Goal: Information Seeking & Learning: Compare options

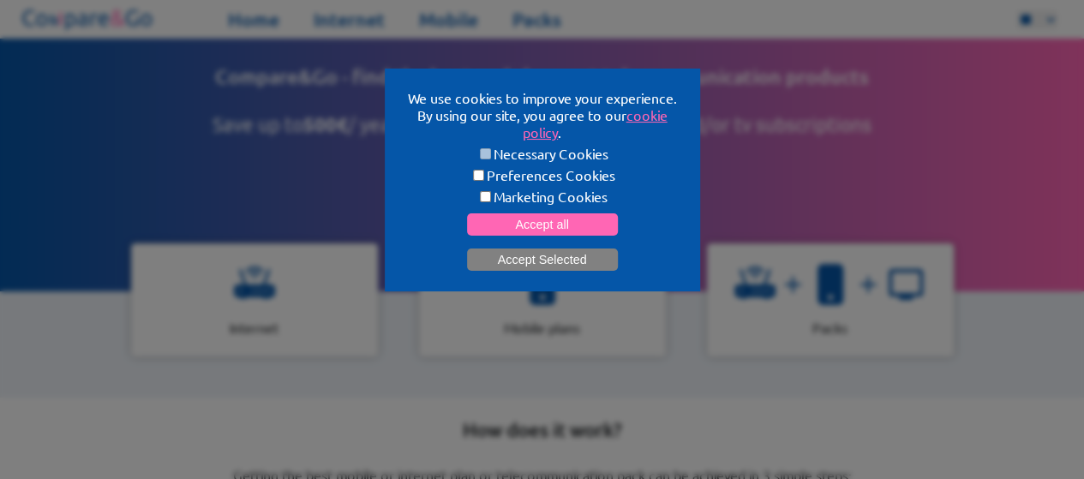
click at [561, 256] on button "Accept Selected" at bounding box center [542, 259] width 151 height 22
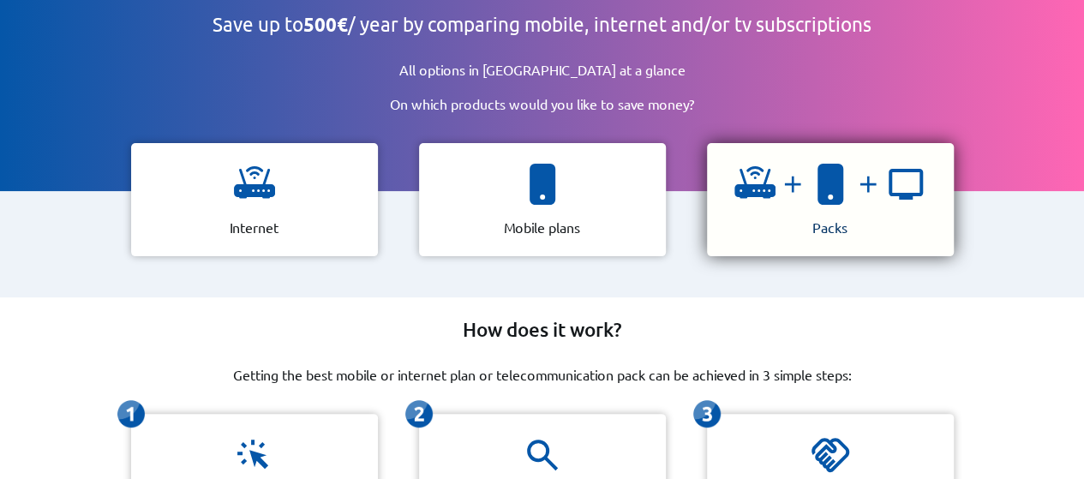
scroll to position [103, 0]
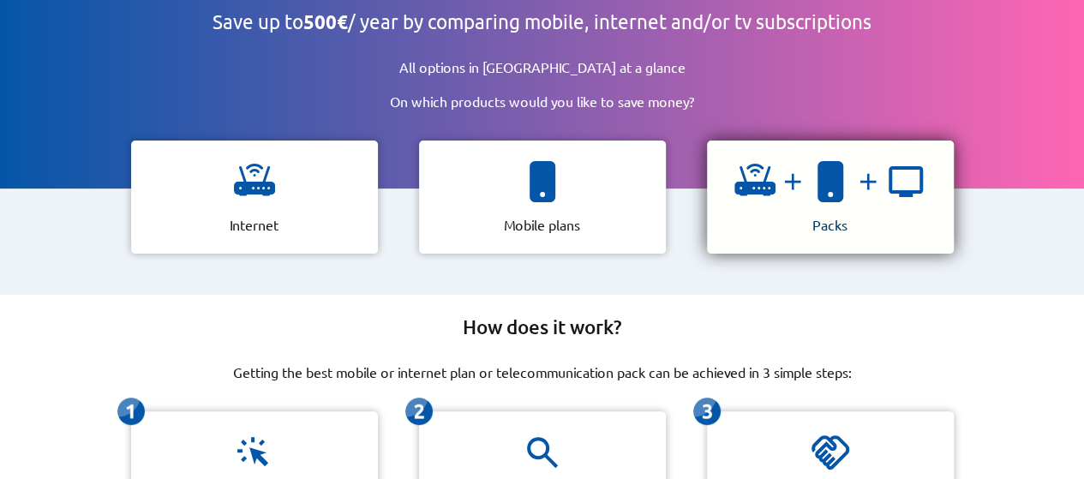
click at [851, 171] on img at bounding box center [868, 181] width 34 height 27
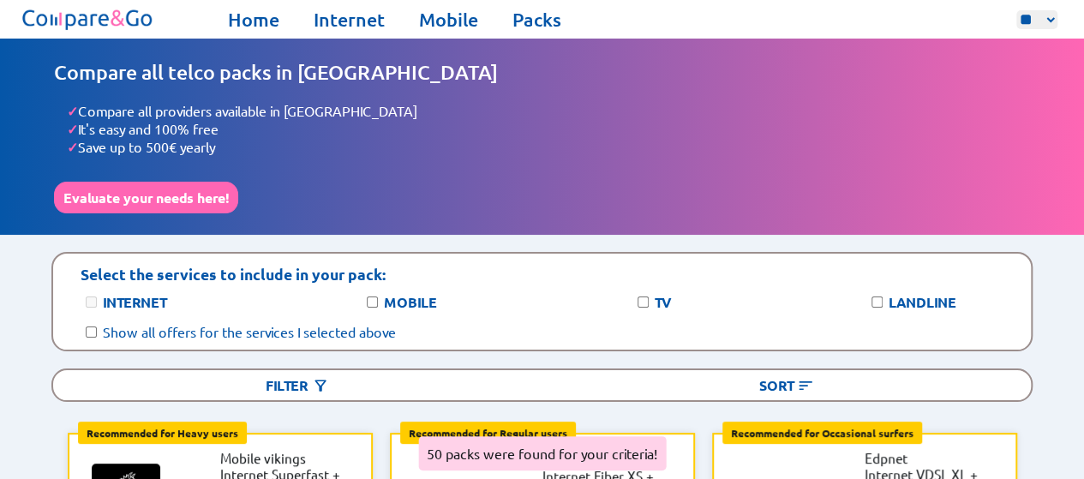
click at [778, 177] on div "Compare all telco packs in Belgium ✓ Compare all providers available in Belgium…" at bounding box center [542, 136] width 976 height 153
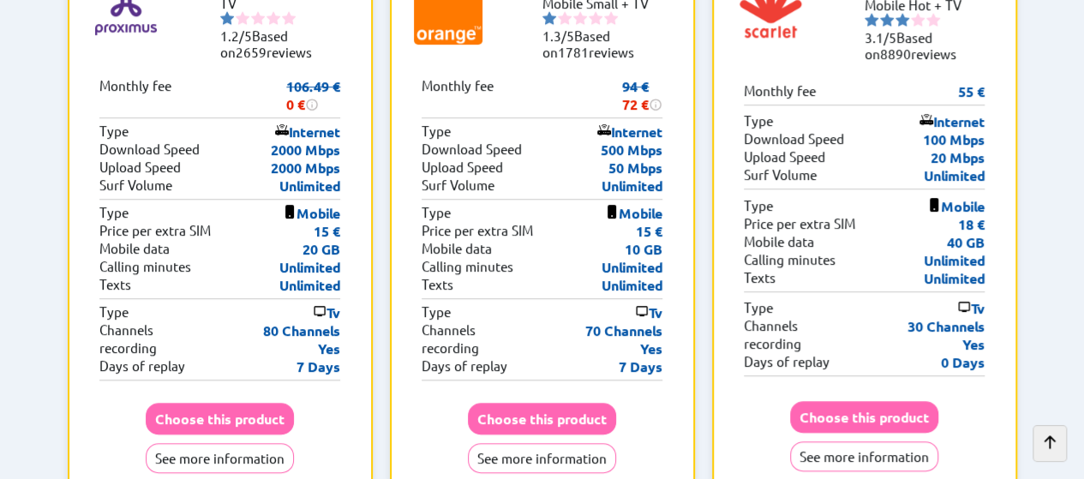
scroll to position [488, 0]
click at [642, 172] on div "Internet Type 500 Mbps Download Speed 50 Mbps Upload Speed Unlimited Surf Volume" at bounding box center [543, 157] width 242 height 81
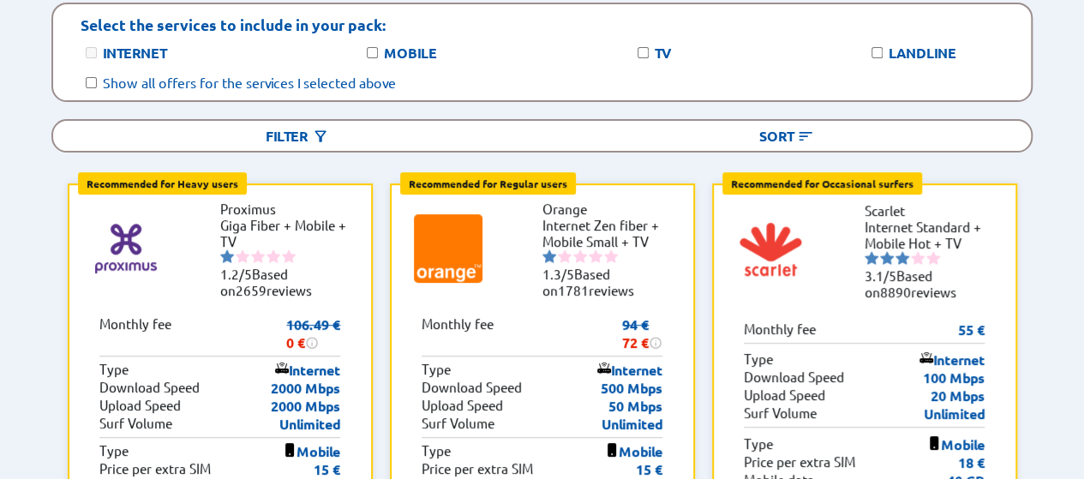
scroll to position [253, 0]
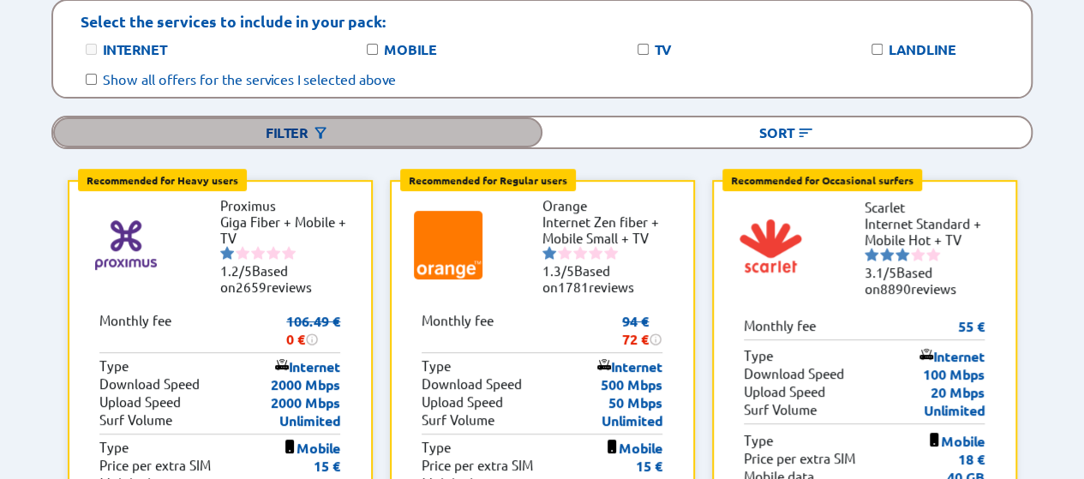
click at [307, 121] on div "Filter" at bounding box center [297, 132] width 489 height 30
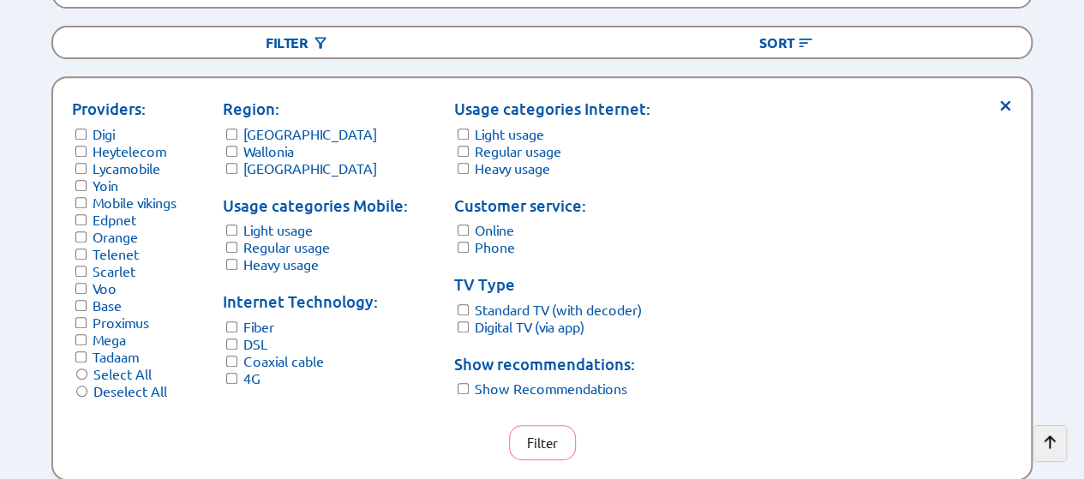
scroll to position [344, 0]
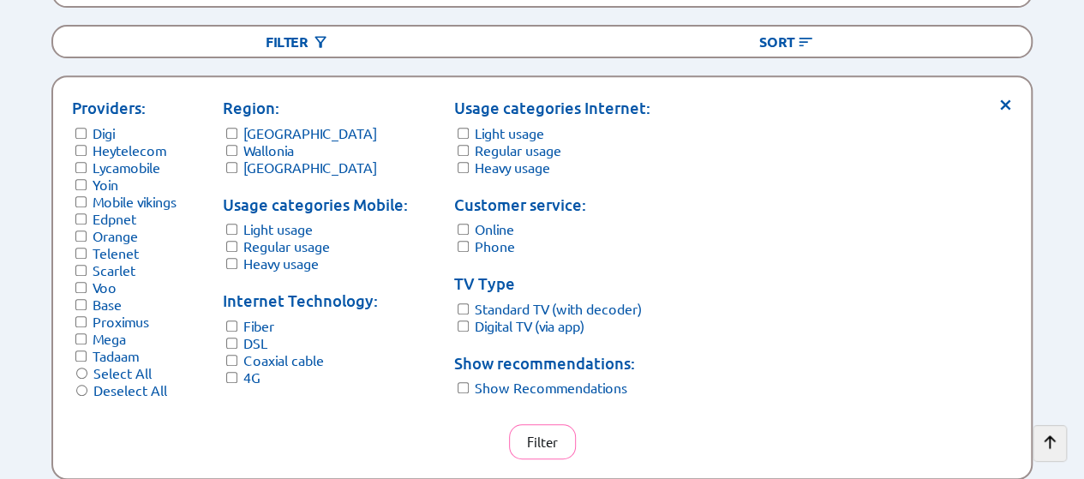
click at [237, 225] on form "Usage categories Mobile: Light usage Regular usage Heavy usage" at bounding box center [315, 233] width 185 height 80
click at [539, 434] on button "Filter" at bounding box center [542, 441] width 67 height 35
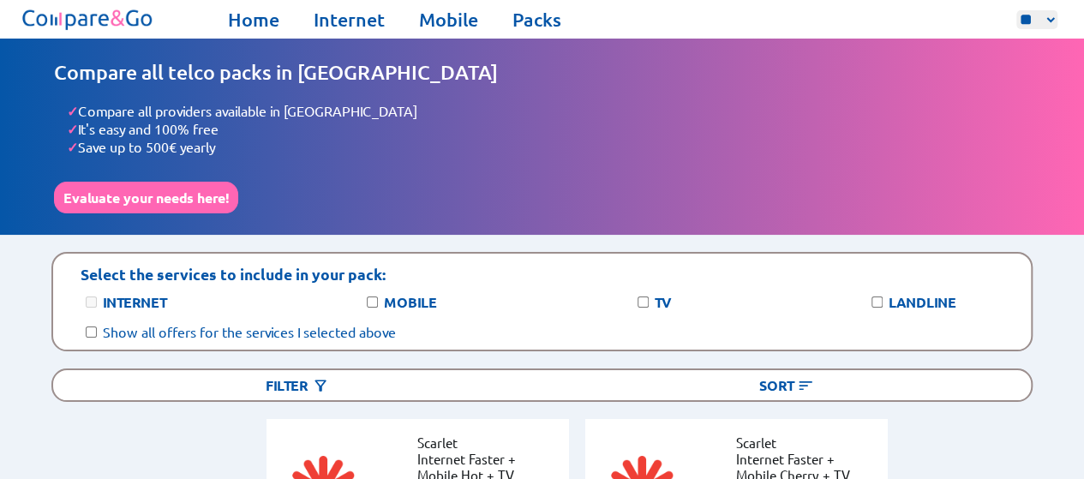
scroll to position [1, 0]
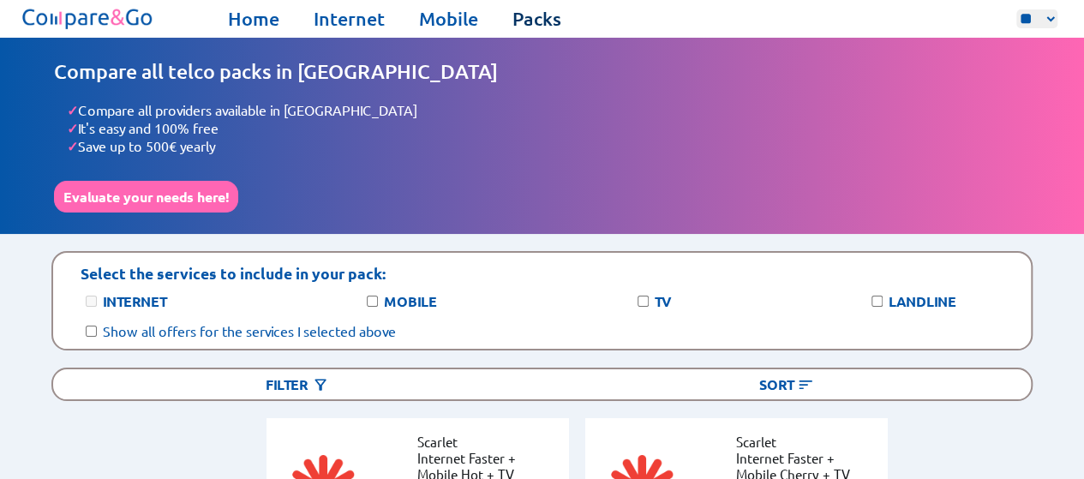
click at [542, 16] on link "Packs" at bounding box center [536, 19] width 49 height 24
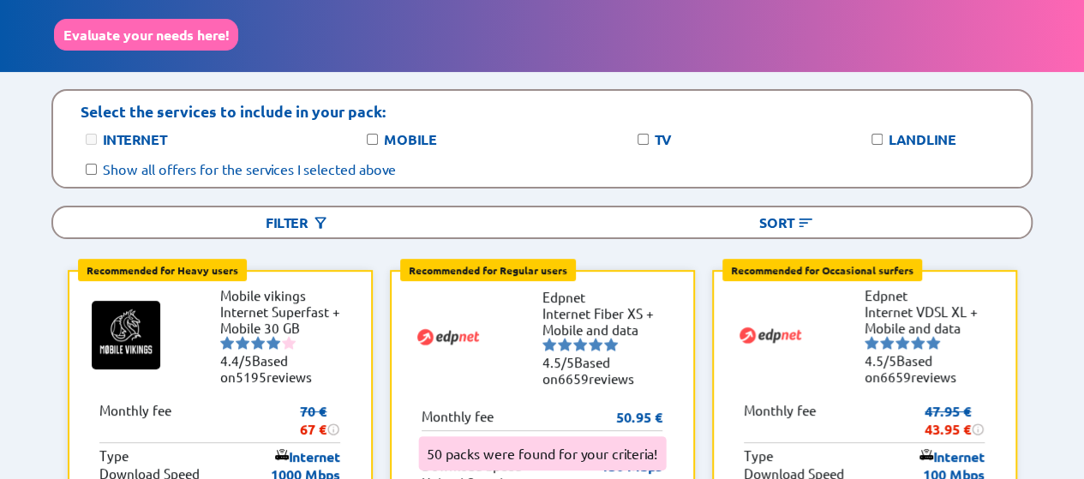
scroll to position [164, 0]
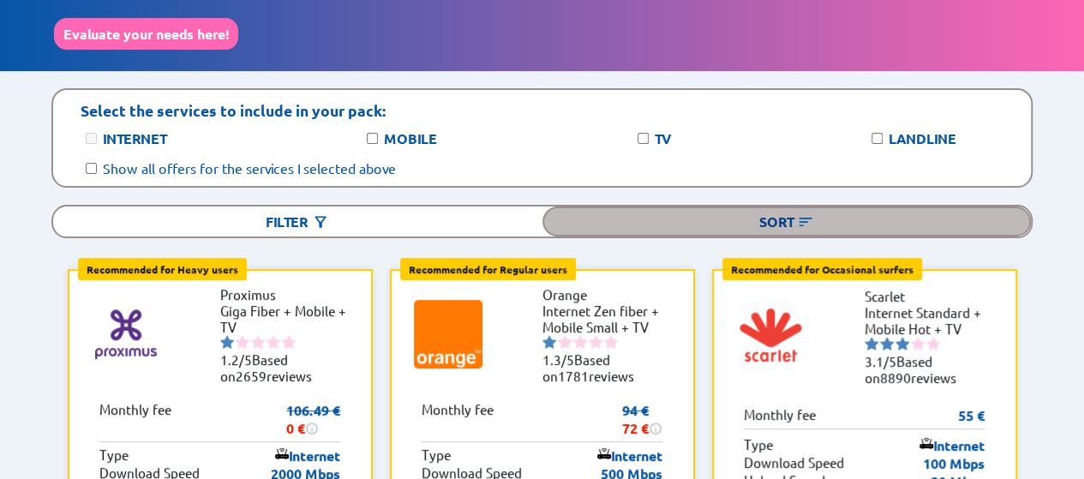
click at [774, 216] on div "Sort" at bounding box center [786, 221] width 489 height 30
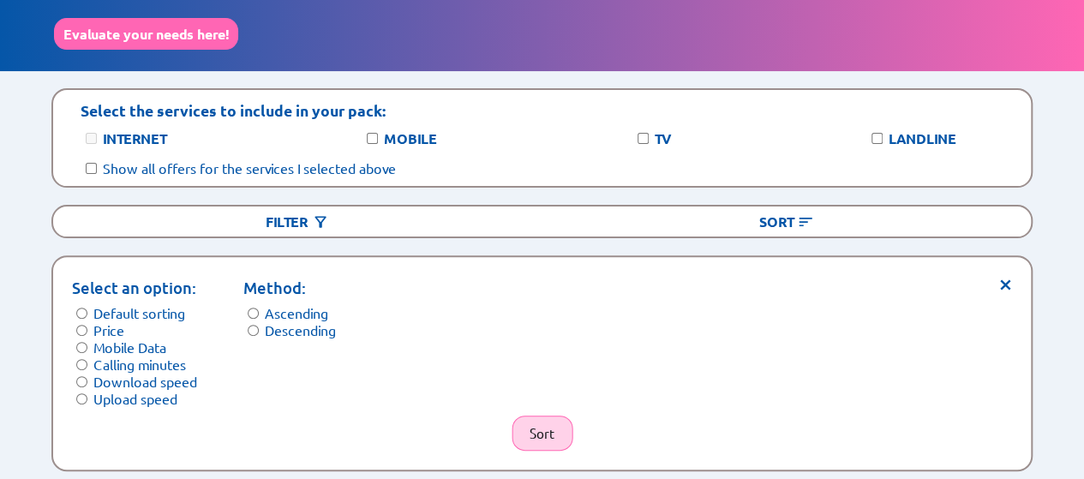
click at [536, 416] on button "Sort" at bounding box center [542, 433] width 61 height 35
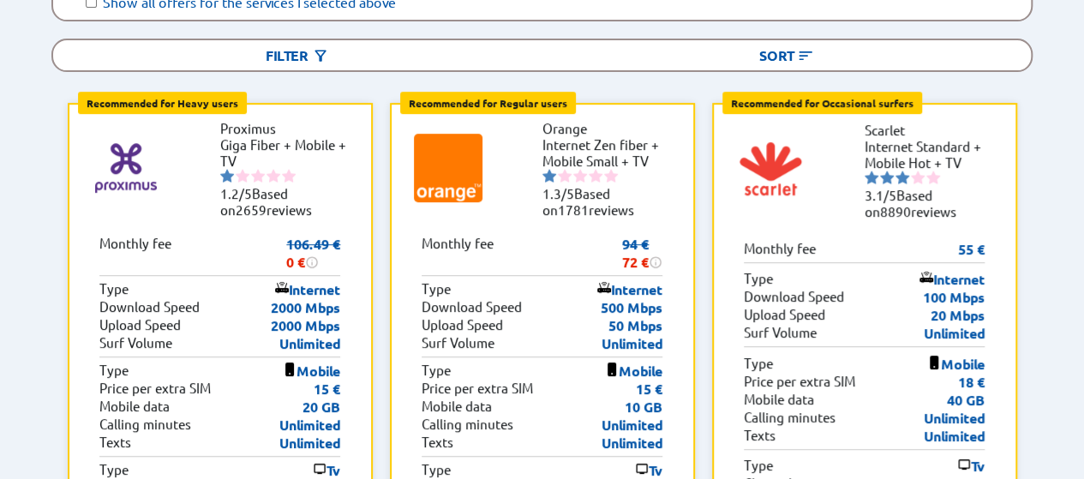
scroll to position [0, 0]
